Goal: Entertainment & Leisure: Browse casually

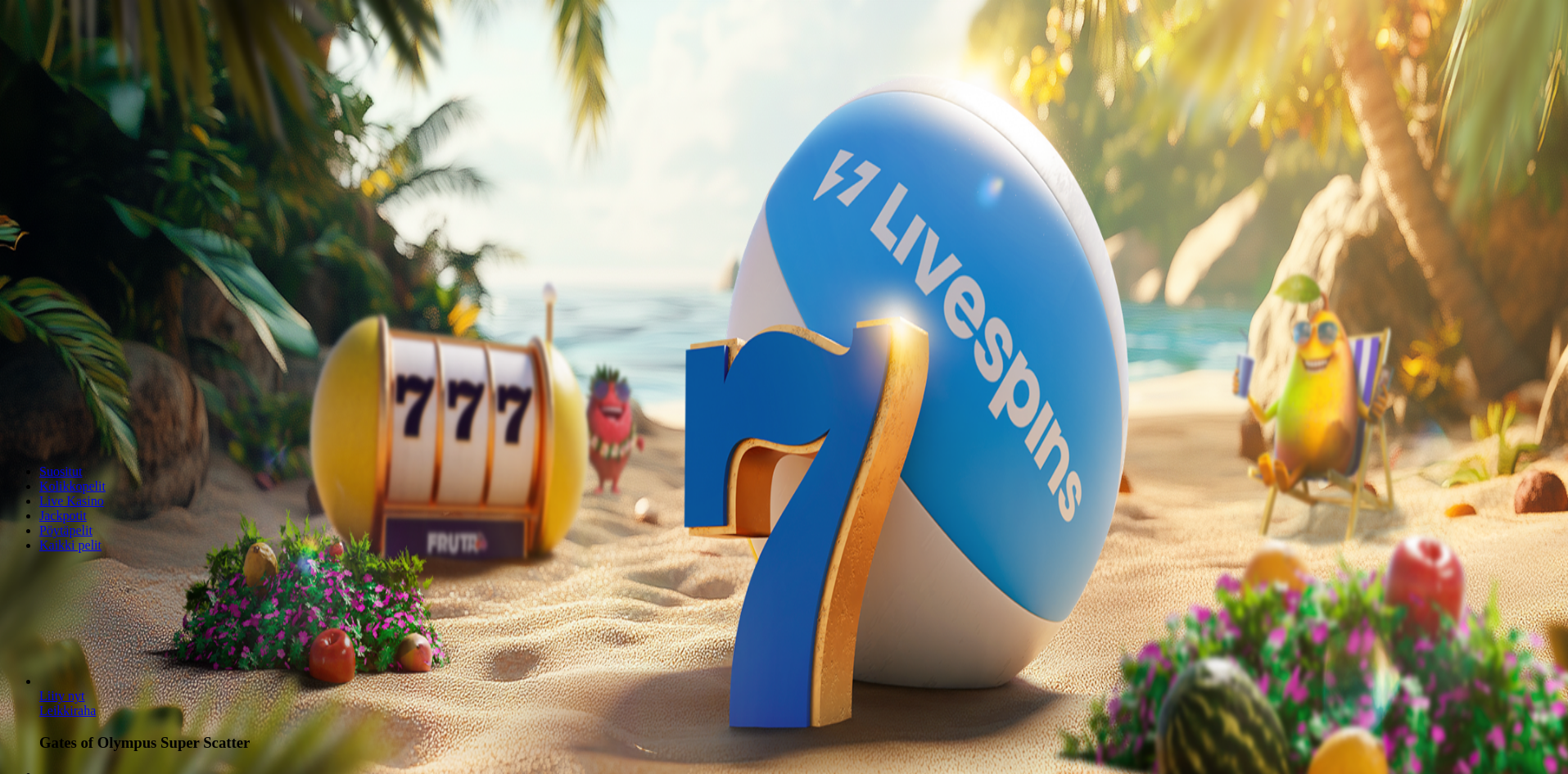
click at [99, 65] on span "Kirjaudu" at bounding box center [113, 59] width 40 height 13
click at [132, 178] on div "Taso 13 [PERSON_NAME] [PERSON_NAME] 0.00 €" at bounding box center [784, 116] width 1555 height 130
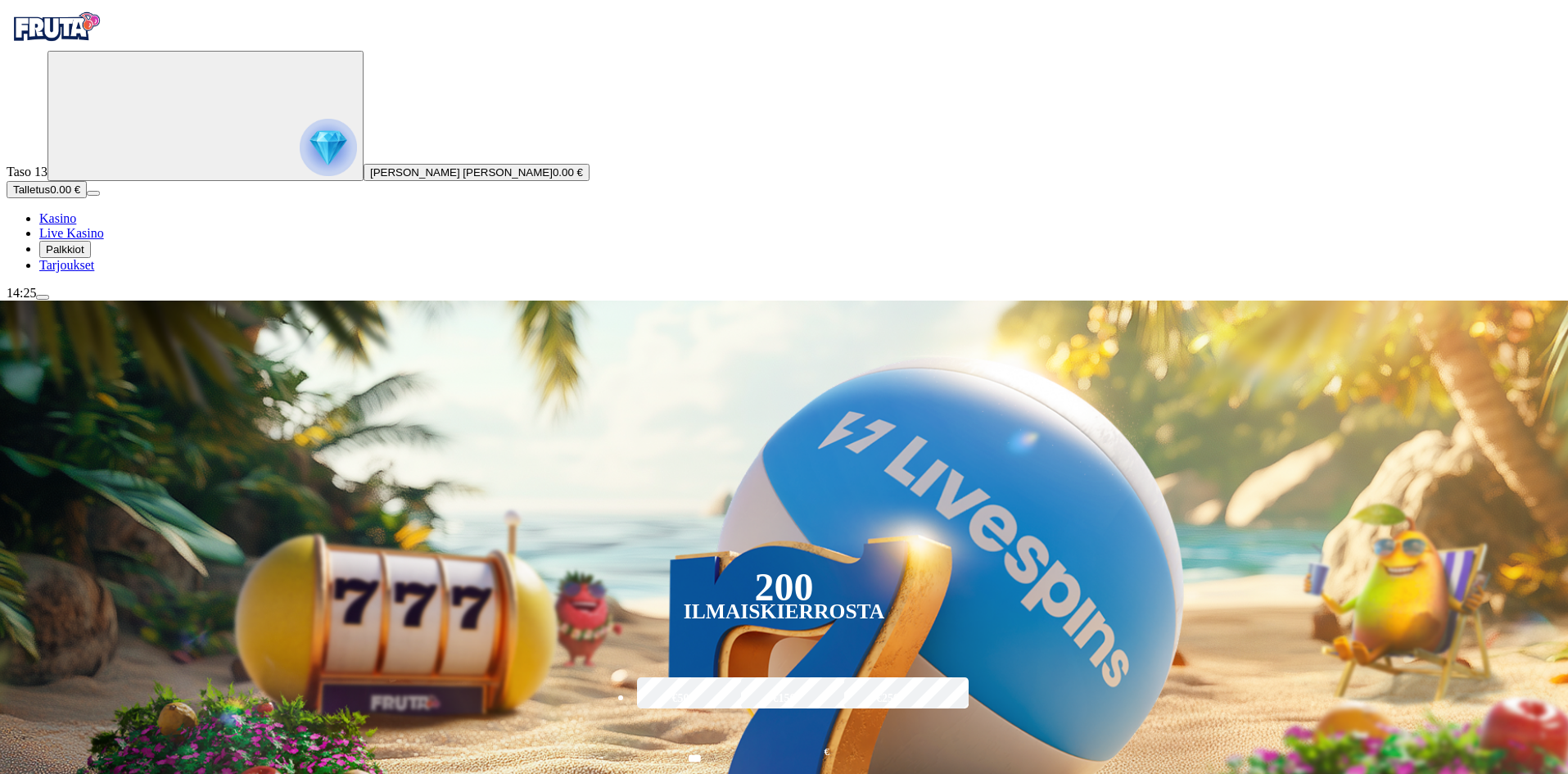
click at [299, 176] on img "Primary" at bounding box center [328, 147] width 57 height 57
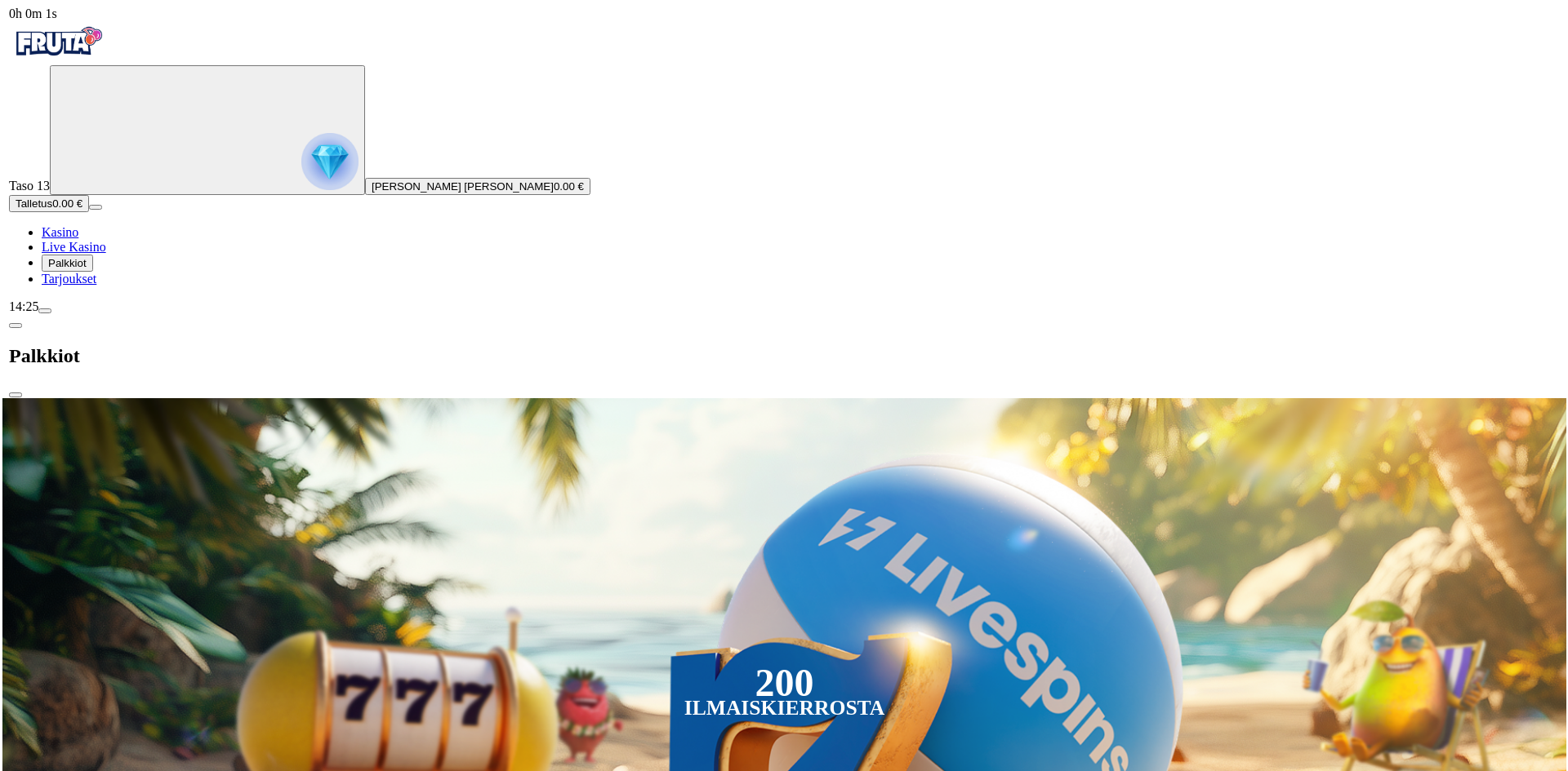
scroll to position [879, 0]
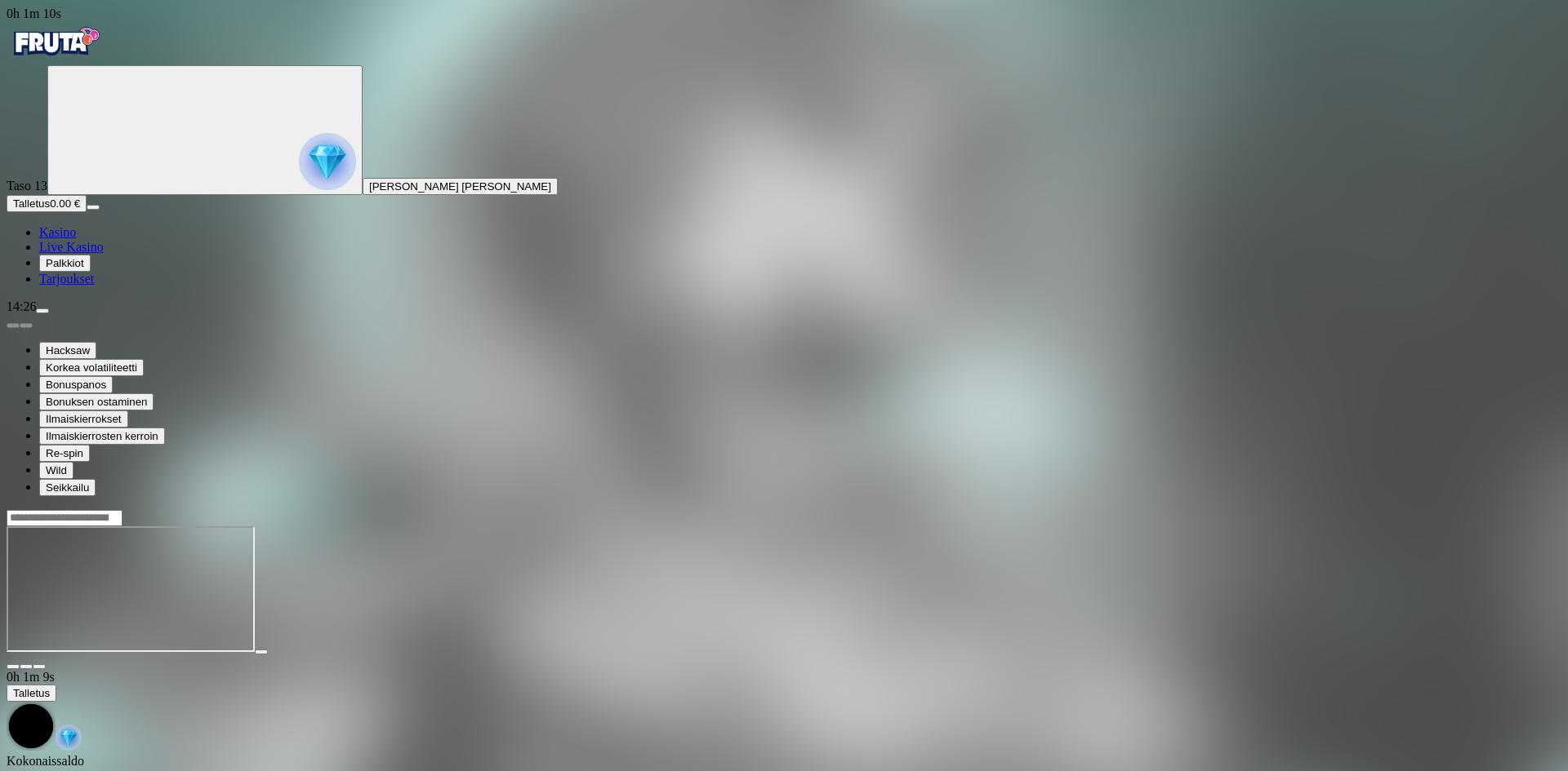
click at [1486, 509] on div at bounding box center [784, 590] width 1554 height 161
click at [13, 666] on span "close icon" at bounding box center [13, 666] width 0 height 0
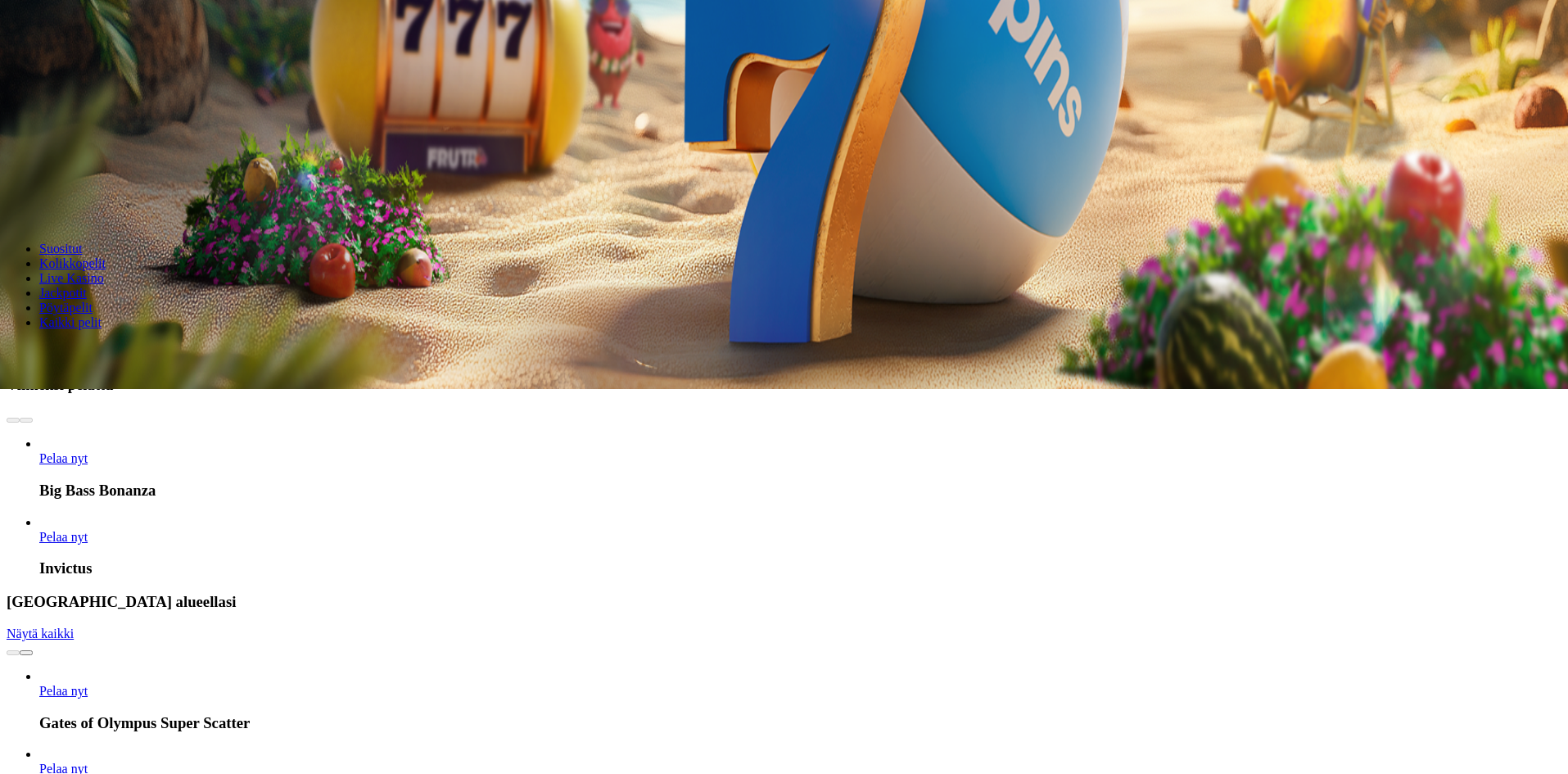
scroll to position [382, 0]
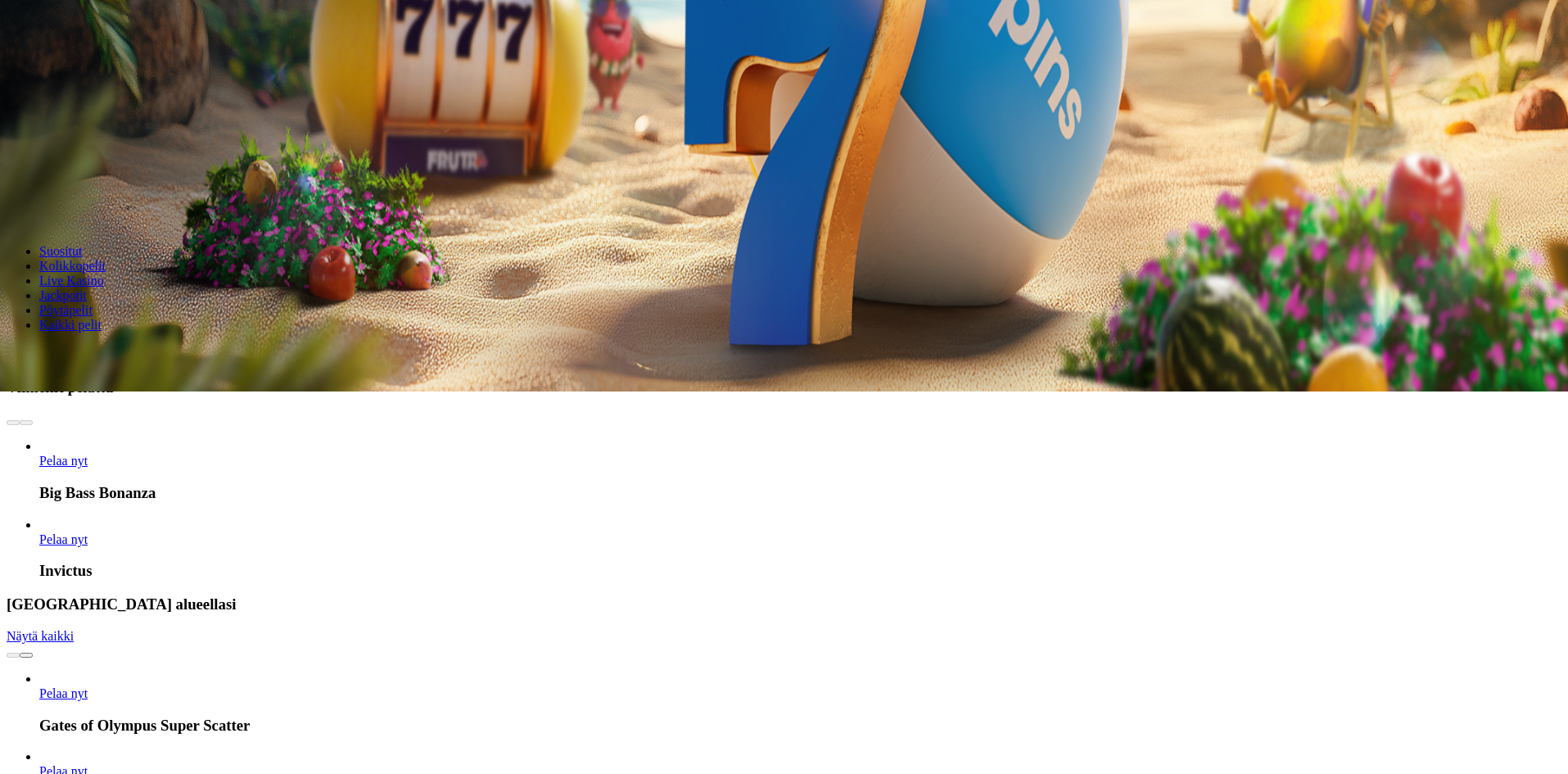
click at [122, 346] on input "Search" at bounding box center [65, 354] width 117 height 17
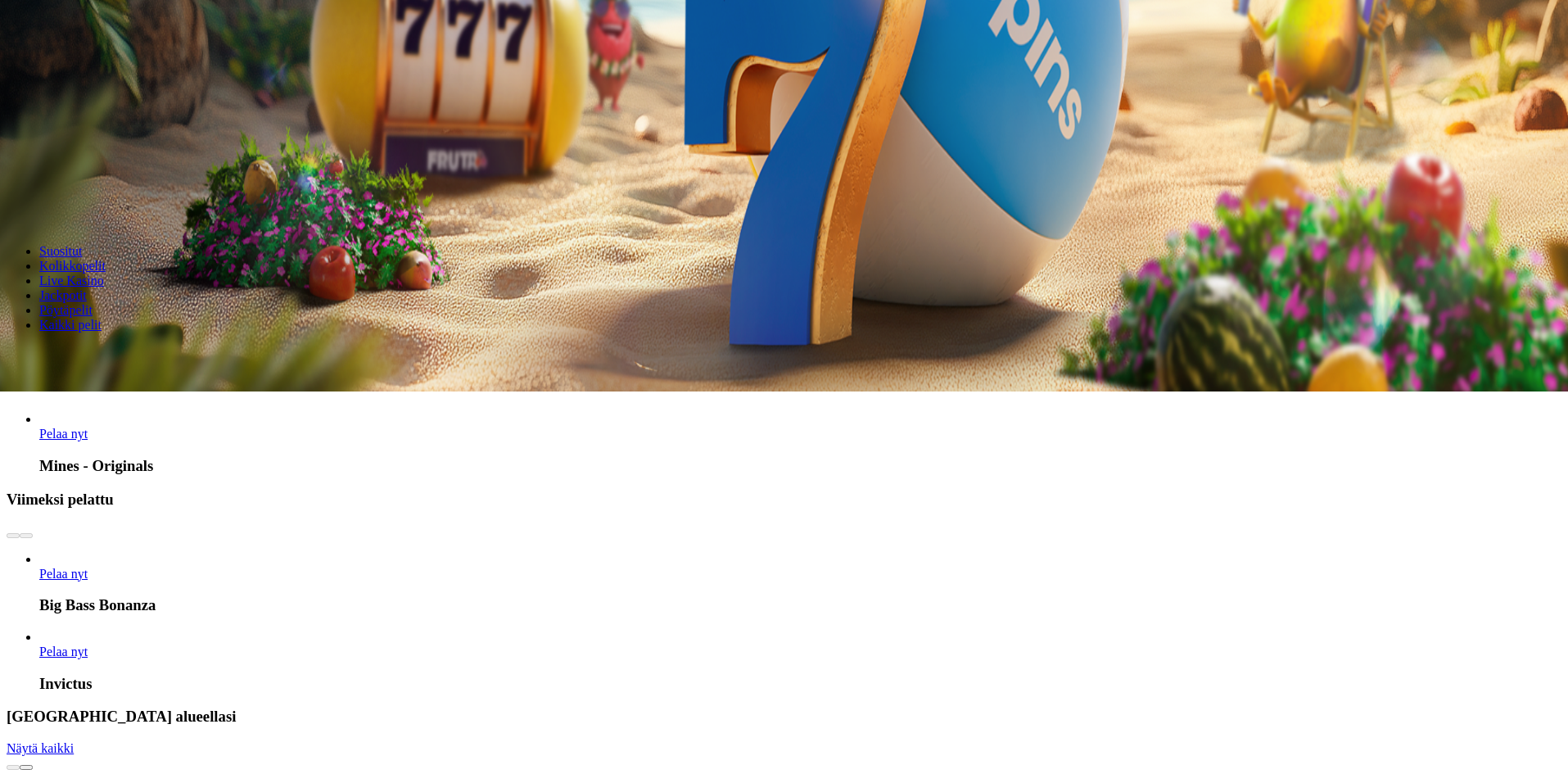
type input "*****"
click at [39, 441] on link "Mines - Originals" at bounding box center [39, 441] width 0 height 0
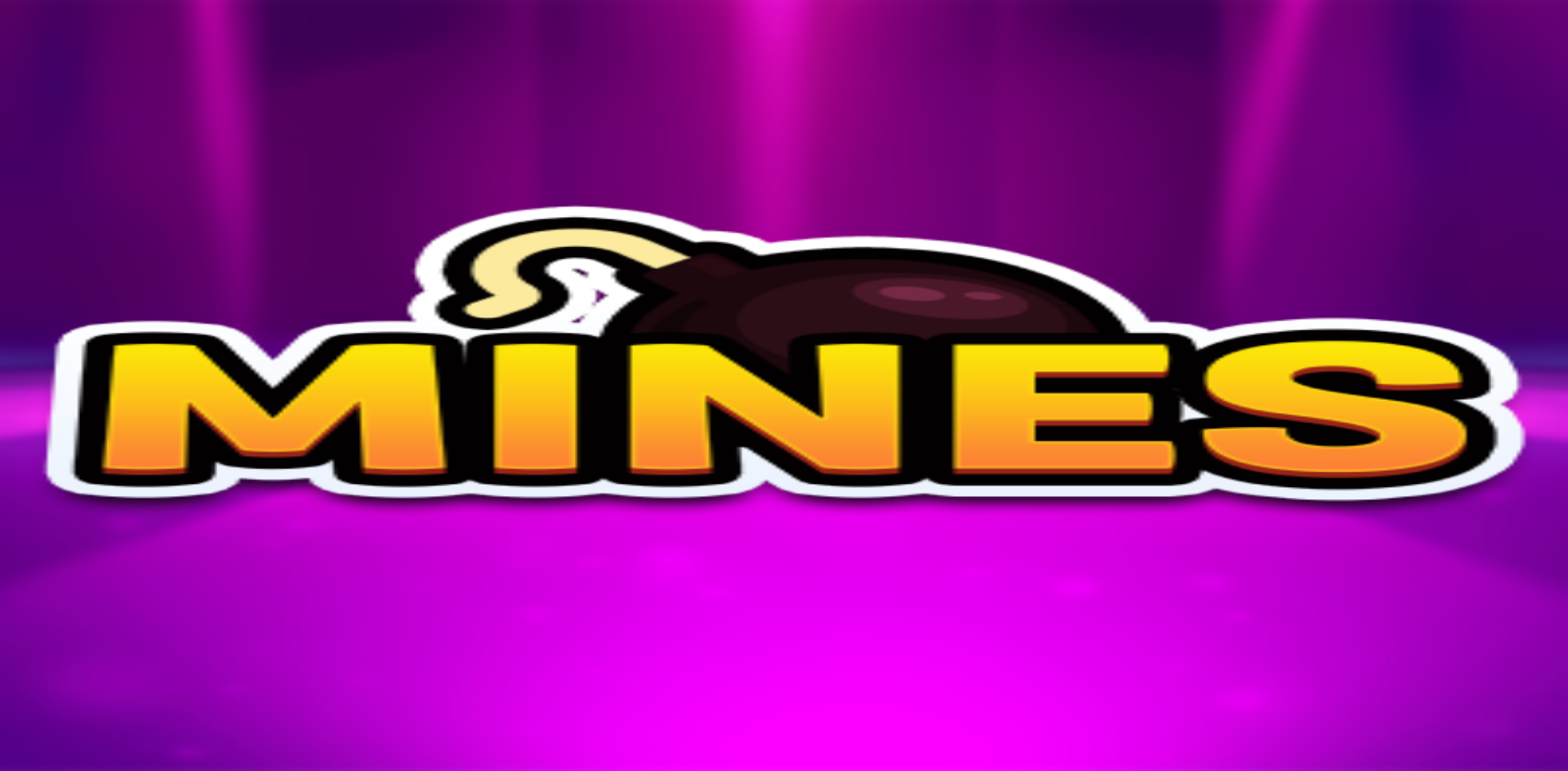
click at [39, 532] on span "fullscreen icon" at bounding box center [39, 532] width 0 height 0
